Goal: Find specific page/section: Locate a particular part of the current website

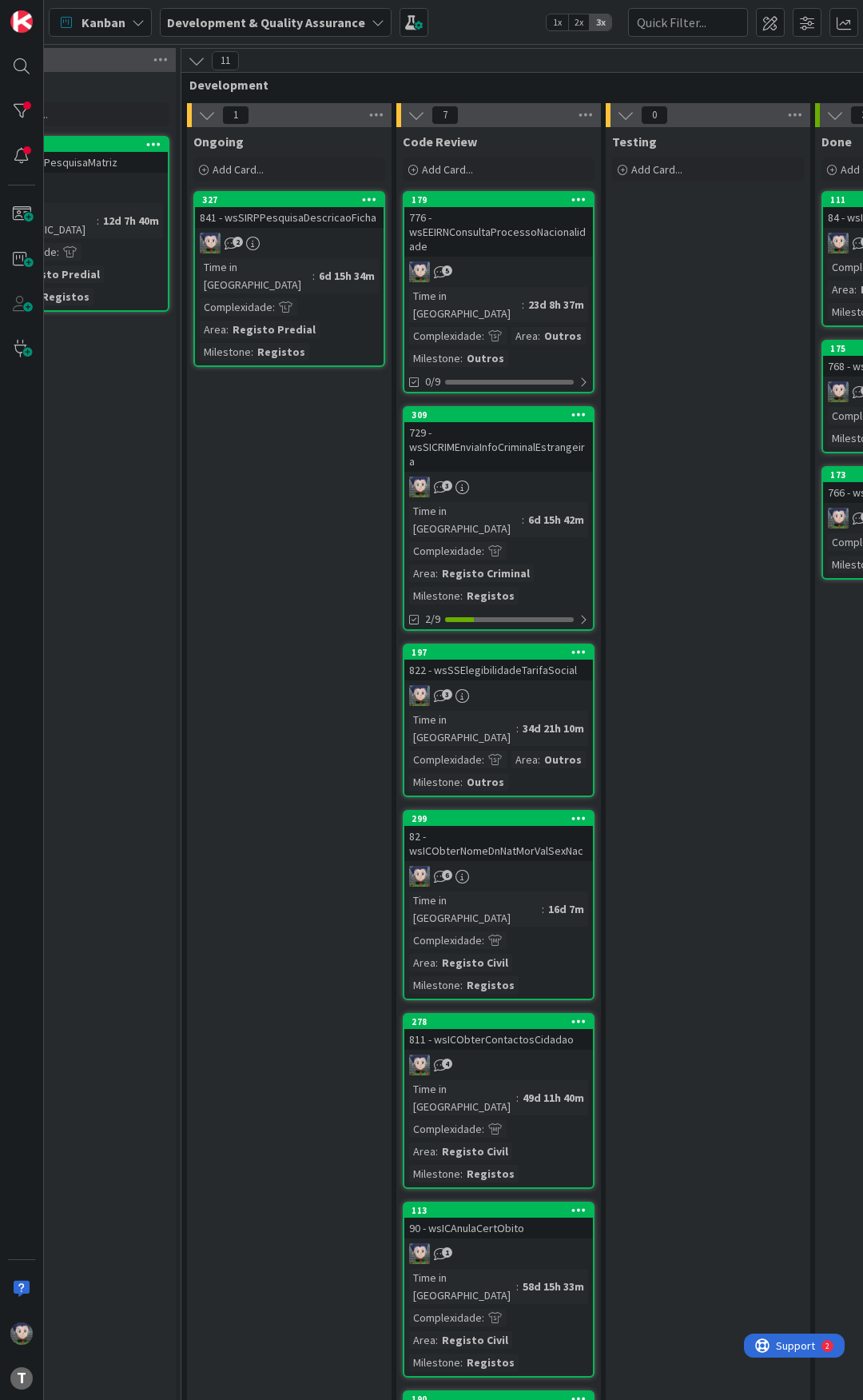
click at [298, 223] on div "841 - wsSIRPPesquisaDescricaoFicha" at bounding box center [288, 217] width 188 height 21
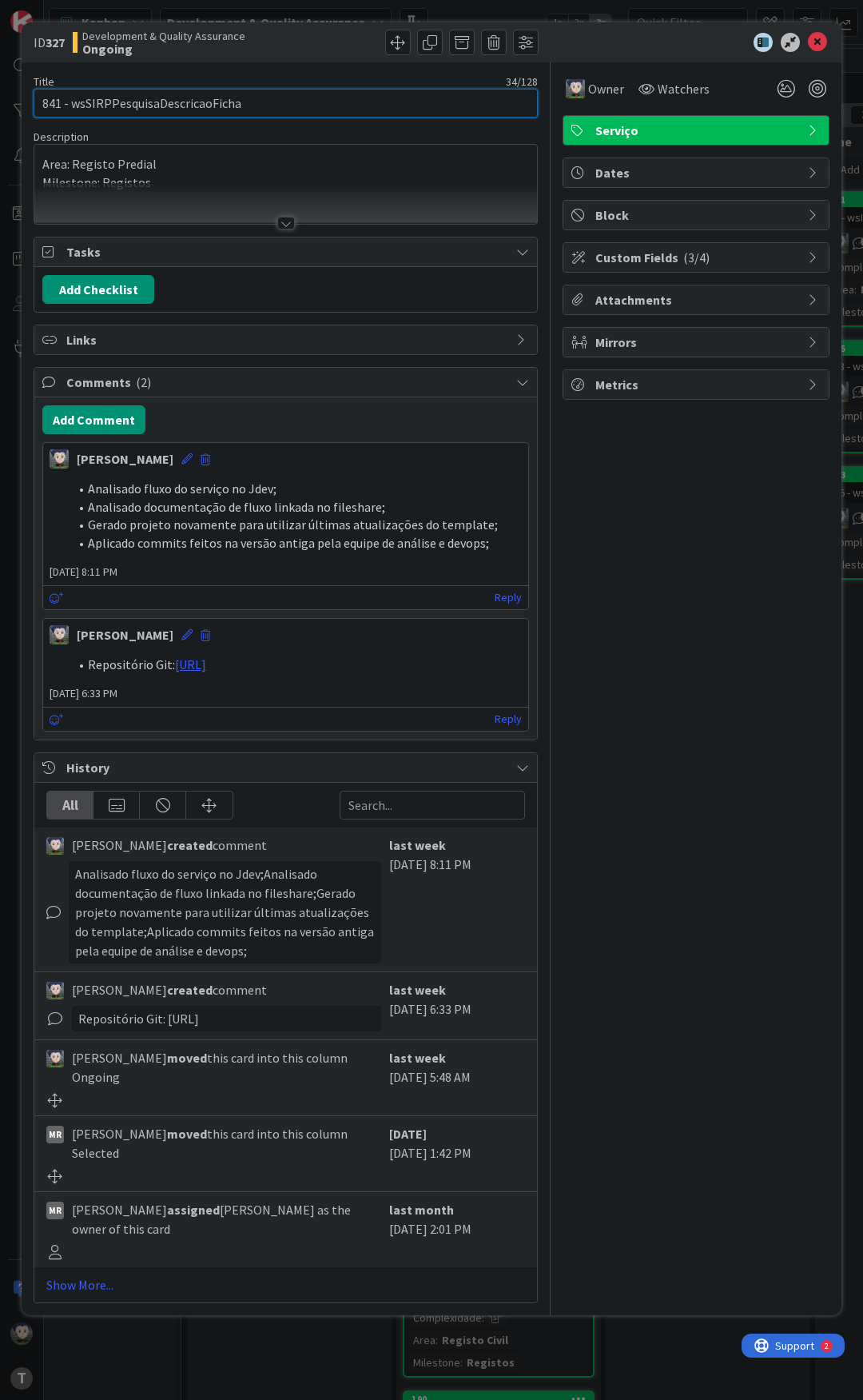
click at [200, 100] on input "841 - wsSIRPPesquisaDescricaoFicha" at bounding box center [286, 103] width 504 height 29
click at [195, 110] on input "841 - wsSIRPPesquisaDescricaoFicha" at bounding box center [286, 103] width 504 height 29
click at [427, 102] on input "841 - wsSIRPPesquisaDescricaoFicha" at bounding box center [286, 103] width 504 height 29
